Goal: Communication & Community: Answer question/provide support

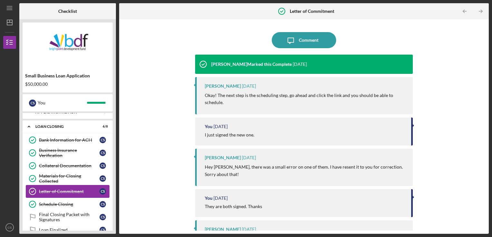
scroll to position [61, 0]
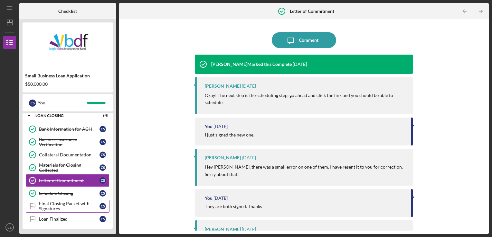
click at [71, 203] on div "Final Closing Packet with Signatures" at bounding box center [69, 206] width 60 height 10
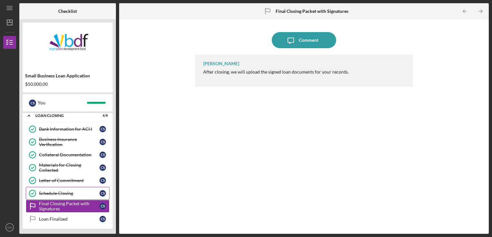
click at [71, 189] on link "Schedule Closing Schedule Closing C S" at bounding box center [68, 193] width 84 height 13
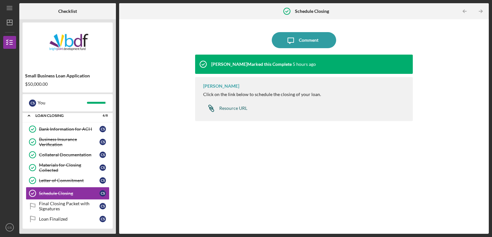
click at [234, 109] on div "Resource URL" at bounding box center [233, 108] width 28 height 5
click at [233, 109] on div "Resource URL" at bounding box center [233, 108] width 28 height 5
click at [302, 41] on div "Comment" at bounding box center [309, 40] width 20 height 16
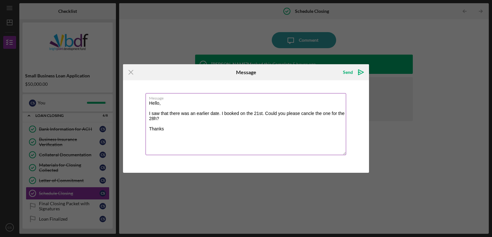
click at [224, 112] on textarea "Hello, I saw that there was an earlier date. I booked on the 21st. Could you pl…" at bounding box center [245, 124] width 200 height 62
drag, startPoint x: 167, startPoint y: 129, endPoint x: 151, endPoint y: 130, distance: 15.8
click at [151, 130] on textarea "Hello, I saw that there was an earlier date. I just booked on the 21st. Could y…" at bounding box center [245, 124] width 200 height 62
click at [149, 114] on textarea "Hello, I saw that there was an earlier date. I just booked on the 21st. Could y…" at bounding box center [245, 124] width 200 height 62
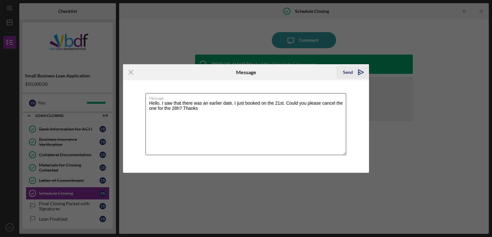
type textarea "Hello. I saw that there was an earlier date. I just booked on the 21st. Could y…"
click at [348, 74] on div "Send" at bounding box center [348, 72] width 10 height 13
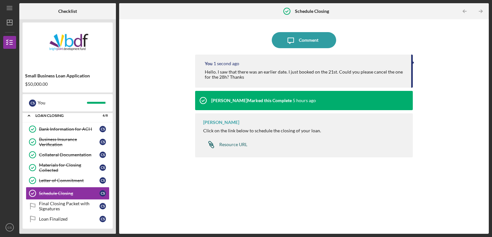
click at [236, 146] on div "Resource URL" at bounding box center [233, 144] width 28 height 5
